Goal: Subscribe to service/newsletter

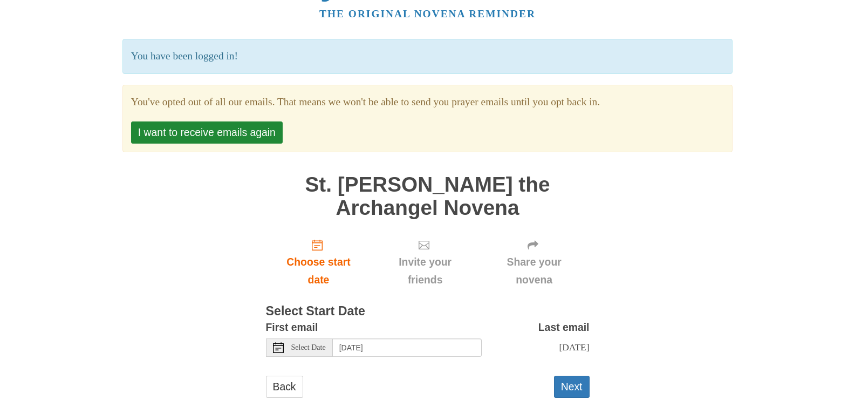
scroll to position [62, 0]
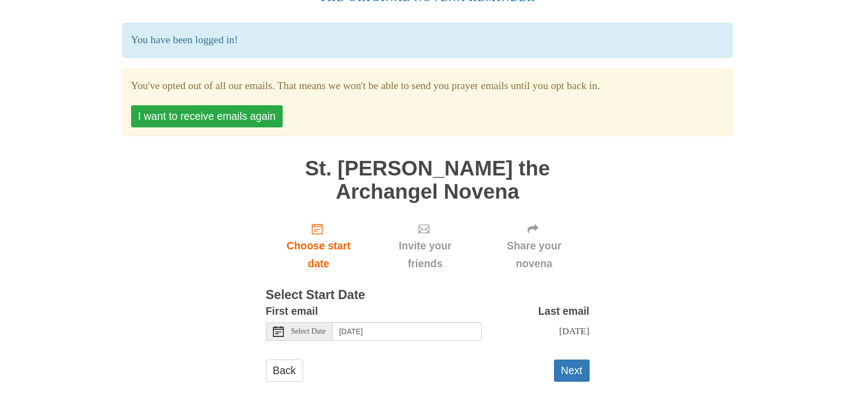
click at [242, 118] on button "I want to receive emails again" at bounding box center [207, 116] width 152 height 22
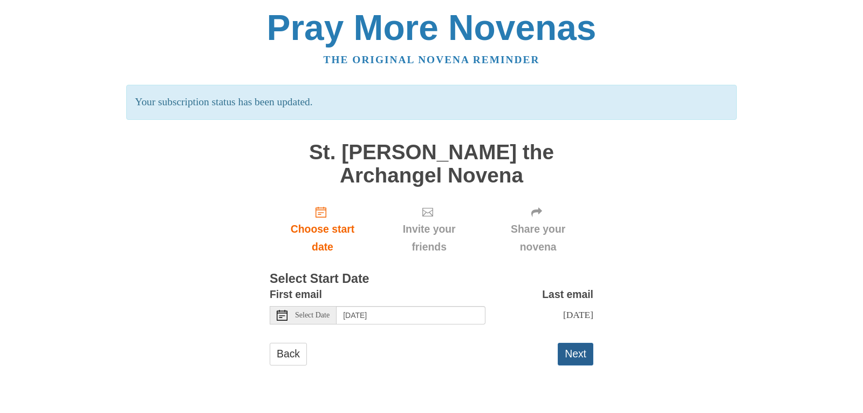
click at [574, 359] on button "Next" at bounding box center [576, 354] width 36 height 22
